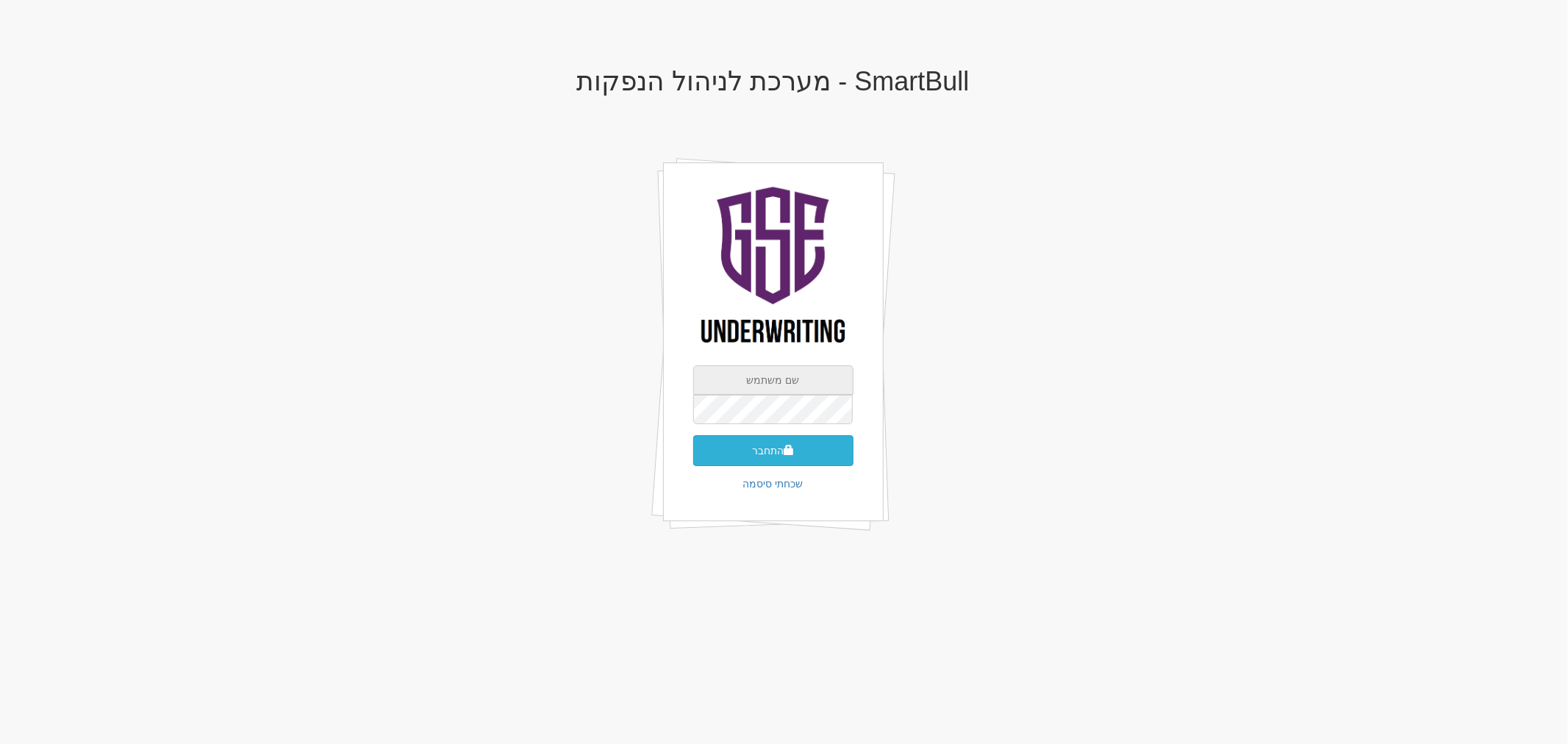
type input "[PERSON_NAME][EMAIL_ADDRESS][DOMAIN_NAME]"
click at [809, 447] on button "התחבר" at bounding box center [774, 450] width 161 height 30
type input "337406"
click at [694, 457] on button "התחבר" at bounding box center [774, 472] width 161 height 30
click at [798, 467] on button "התחבר" at bounding box center [774, 472] width 161 height 30
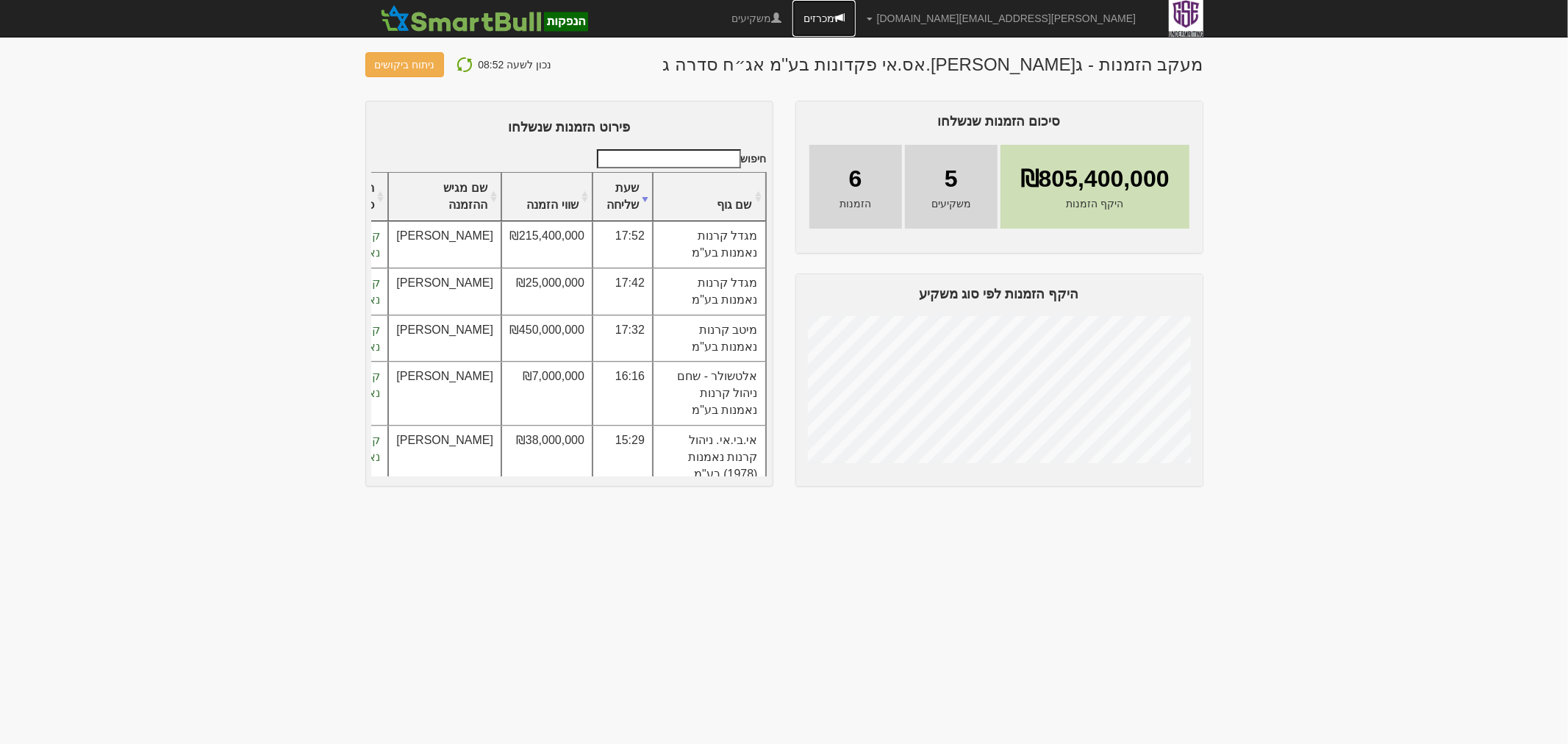
click at [856, 25] on link "מכרזים" at bounding box center [824, 18] width 64 height 37
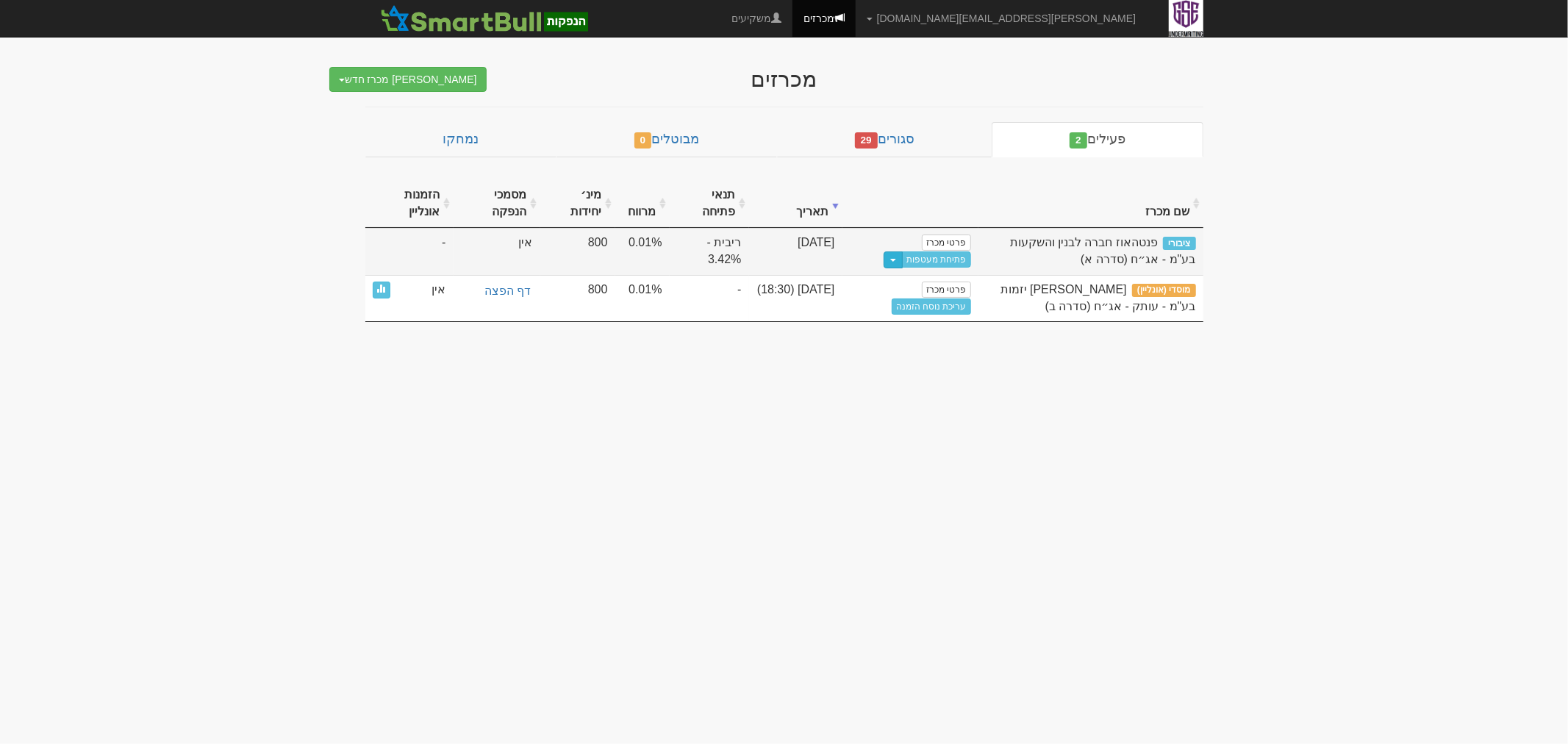
click at [894, 255] on button "Toggle Dropdown" at bounding box center [893, 260] width 19 height 17
click at [941, 229] on td "פרטי מכרז פתיחת מעטפות Toggle Dropdown שכפל מכרז" at bounding box center [910, 252] width 136 height 48
click at [943, 238] on link "פרטי מכרז" at bounding box center [946, 242] width 48 height 16
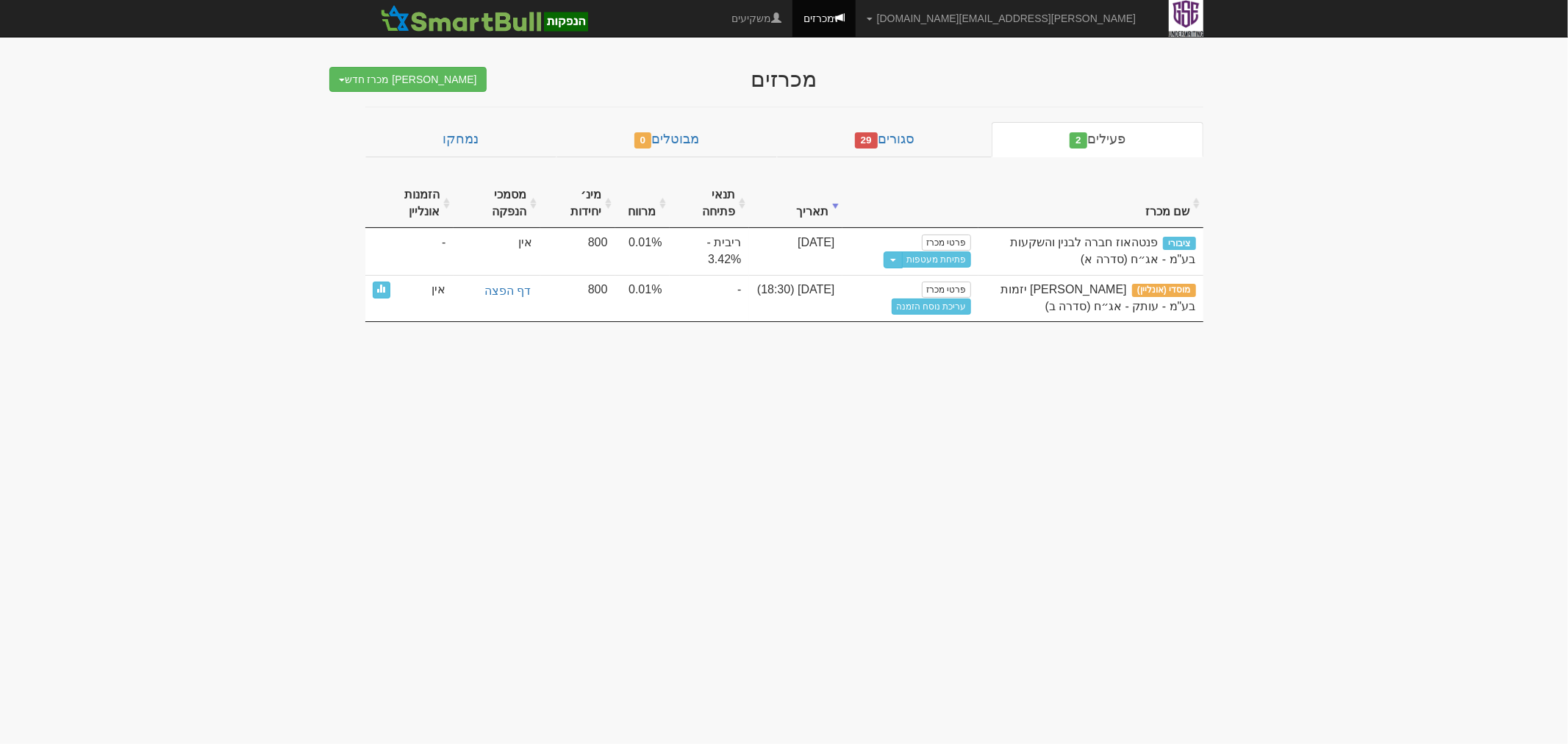
drag, startPoint x: 779, startPoint y: 684, endPoint x: 757, endPoint y: 707, distance: 31.8
